Goal: Navigation & Orientation: Find specific page/section

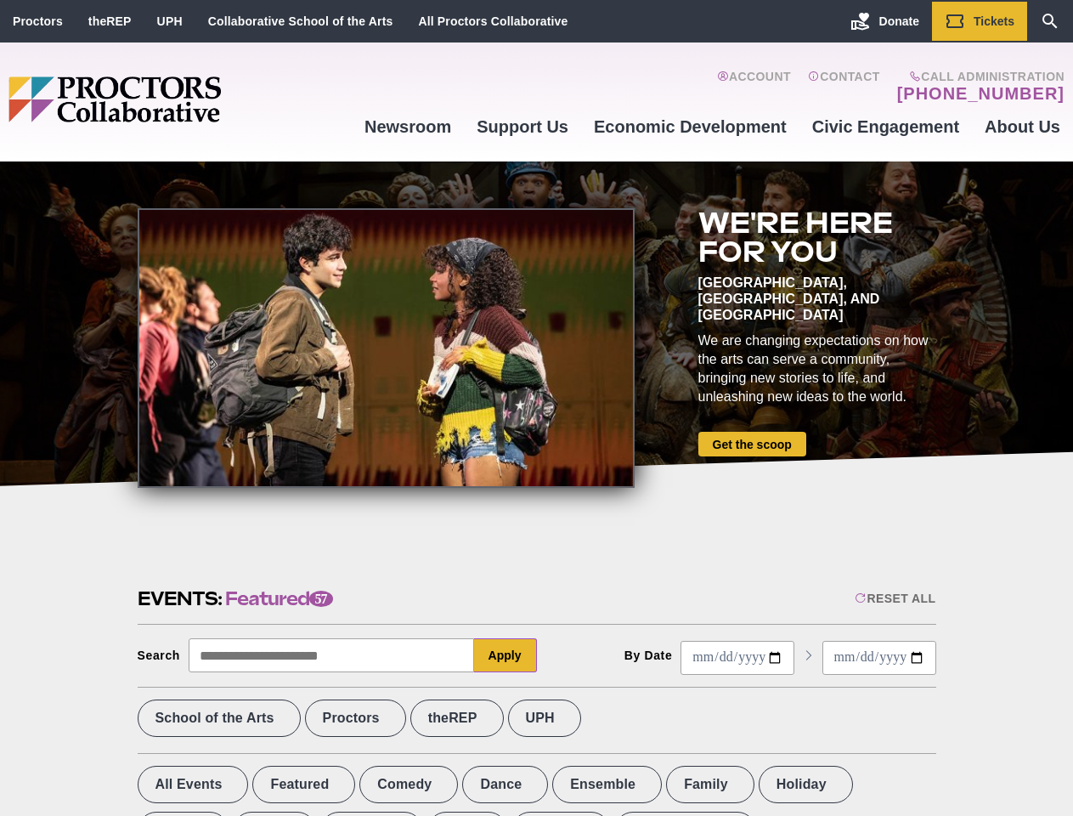
click at [536, 408] on div at bounding box center [386, 348] width 497 height 280
click at [894, 598] on div "Reset All" at bounding box center [895, 598] width 81 height 14
click at [505, 655] on button "Apply" at bounding box center [505, 655] width 63 height 34
